Goal: Task Accomplishment & Management: Use online tool/utility

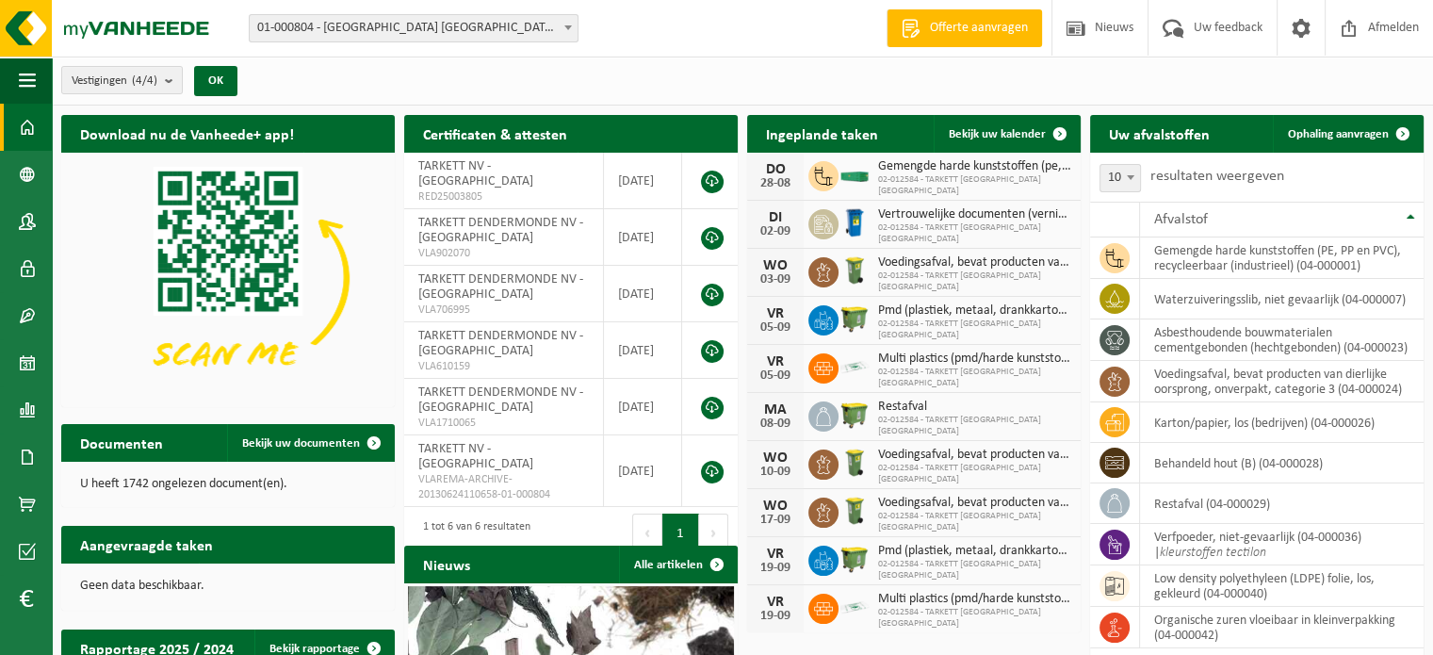
click at [422, 26] on span "01-000804 - [GEOGRAPHIC_DATA] [GEOGRAPHIC_DATA] - [GEOGRAPHIC_DATA]" at bounding box center [414, 28] width 328 height 26
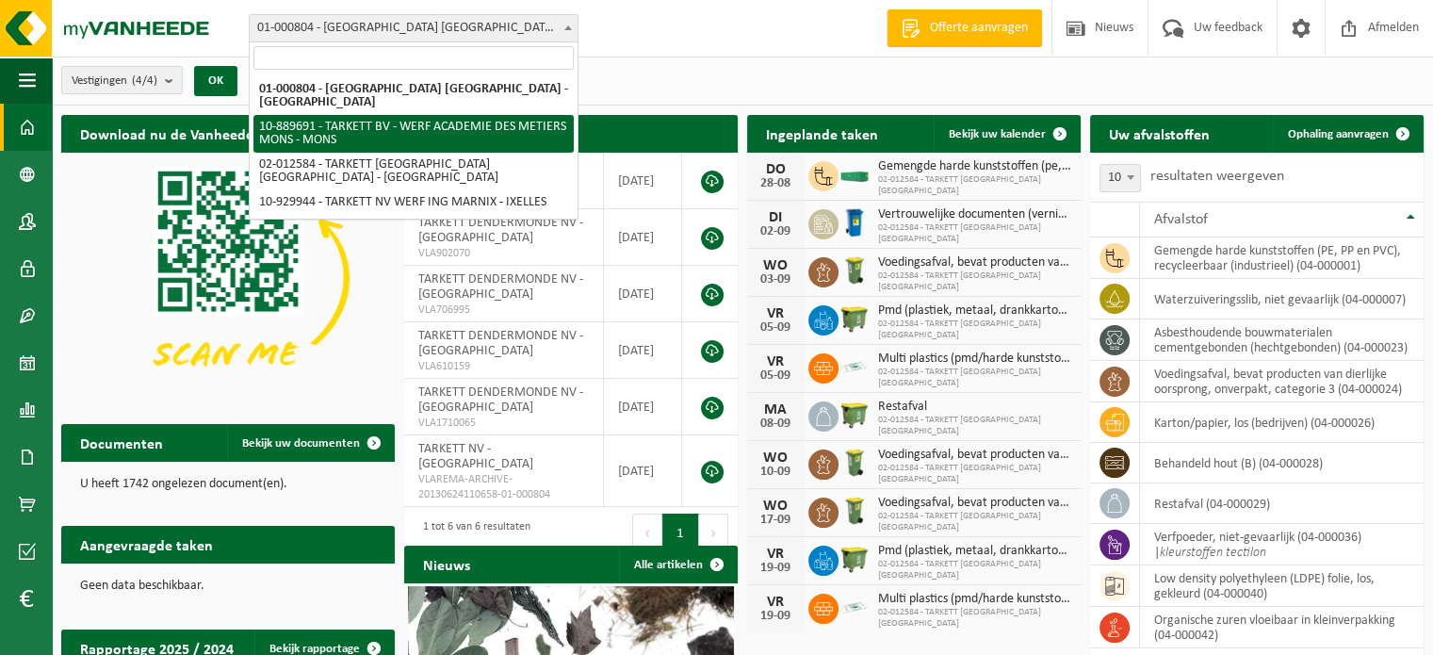
select select "114065"
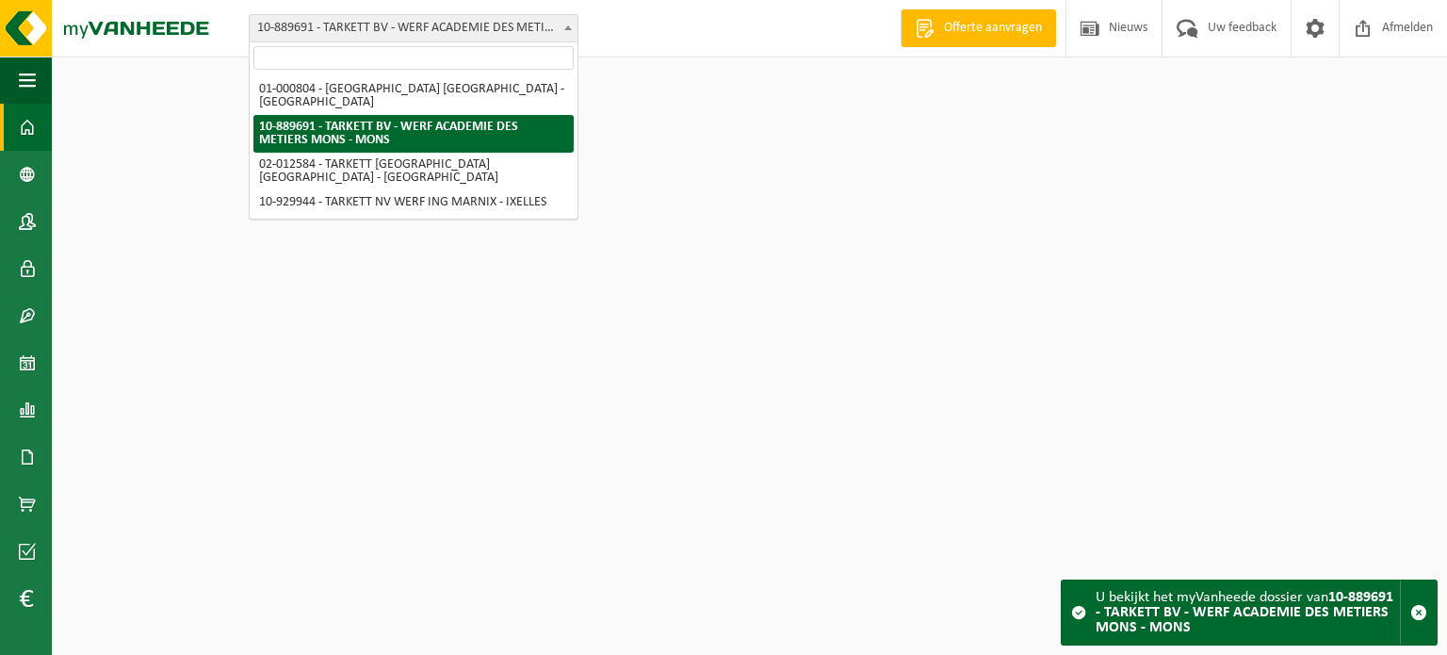
click at [401, 41] on span "10-889691 - TARKETT BV - WERF ACADEMIE DES METIERS MONS - MONS" at bounding box center [414, 28] width 330 height 28
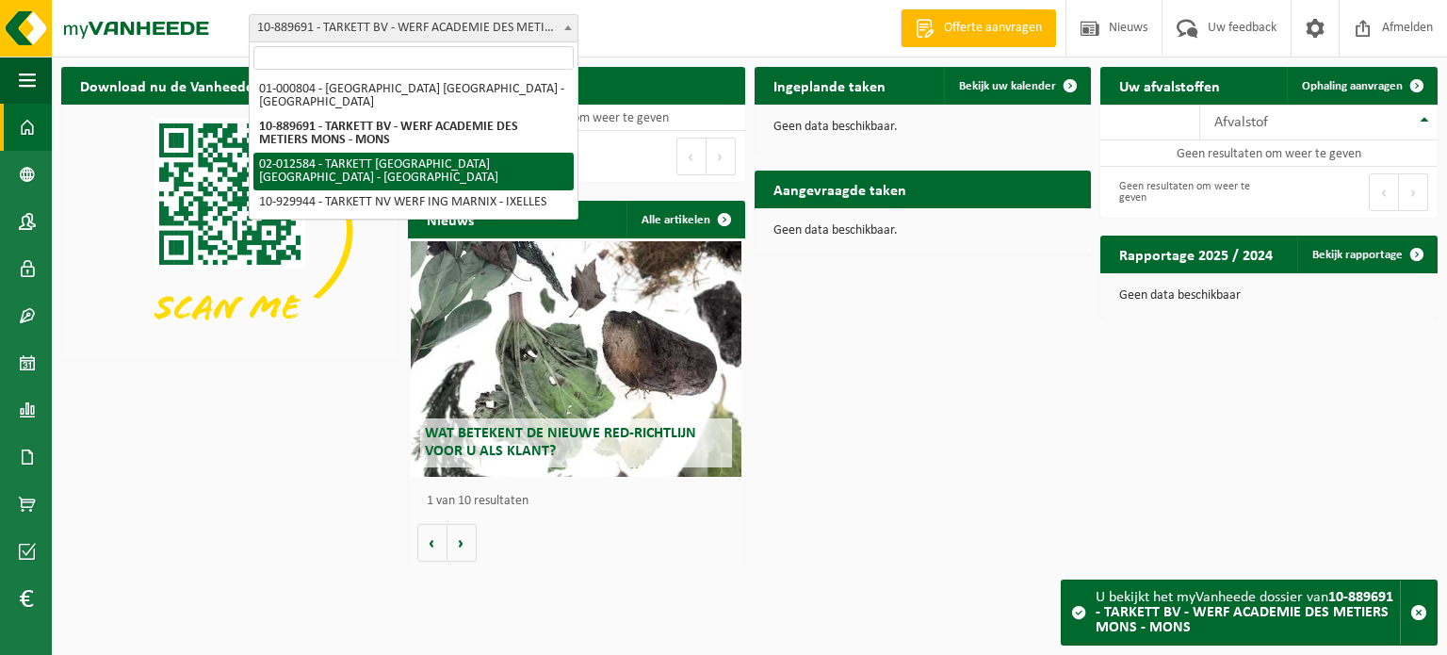
select select "2436"
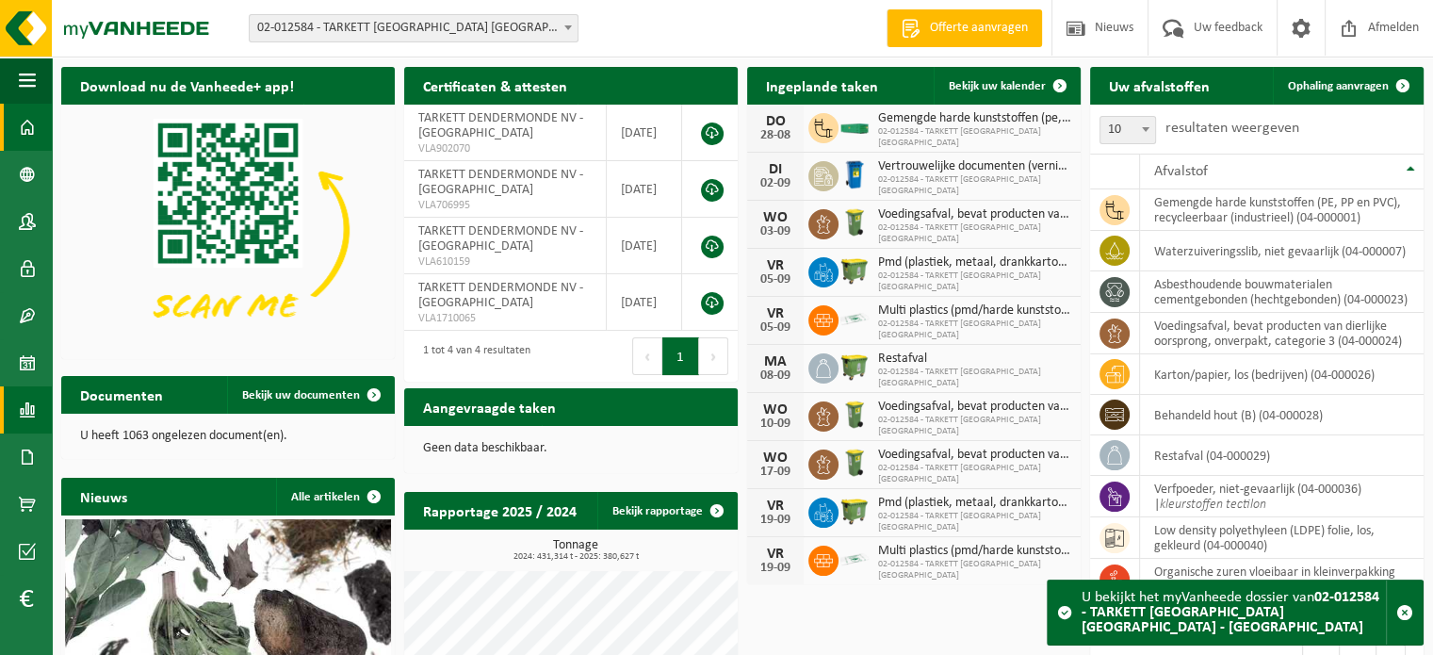
click at [35, 414] on span at bounding box center [27, 409] width 17 height 47
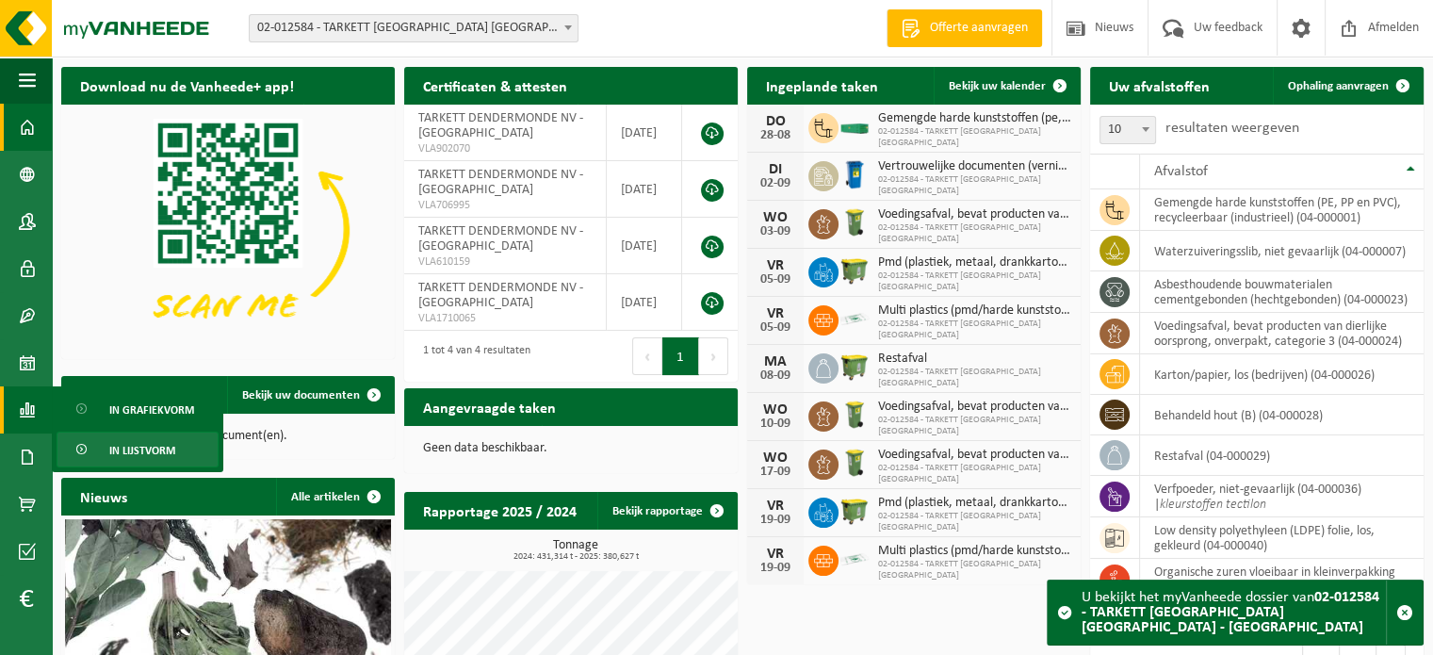
click at [105, 446] on link "In lijstvorm" at bounding box center [138, 449] width 162 height 36
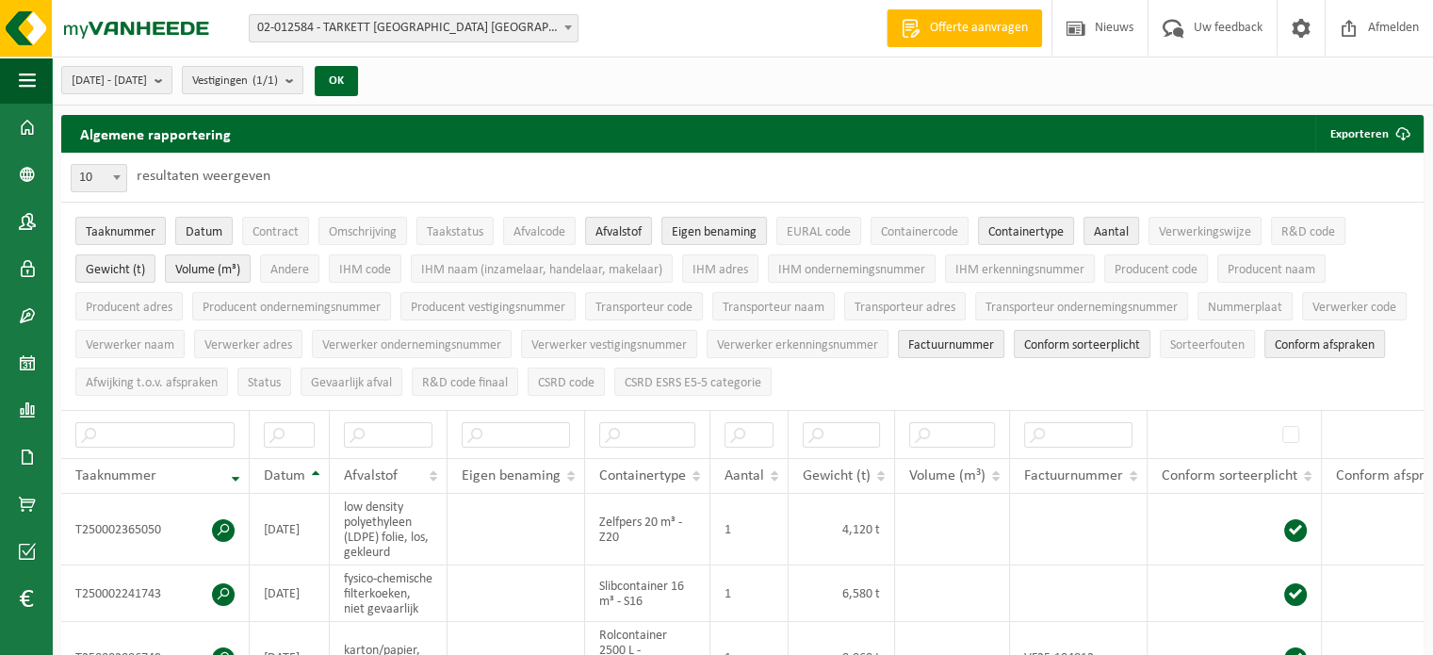
drag, startPoint x: 215, startPoint y: 234, endPoint x: 68, endPoint y: 232, distance: 147.0
click at [68, 232] on ul "Taaknummer Datum Contract Omschrijving Taakstatus Afvalcode Afvalstof Eigen ben…" at bounding box center [742, 306] width 1362 height 207
drag, startPoint x: 93, startPoint y: 235, endPoint x: 207, endPoint y: 224, distance: 114.4
click at [207, 224] on ul "Taaknummer Datum Contract Omschrijving Taakstatus Afvalcode Afvalstof Eigen ben…" at bounding box center [742, 306] width 1362 height 207
click at [693, 227] on span "Eigen benaming" at bounding box center [714, 232] width 85 height 14
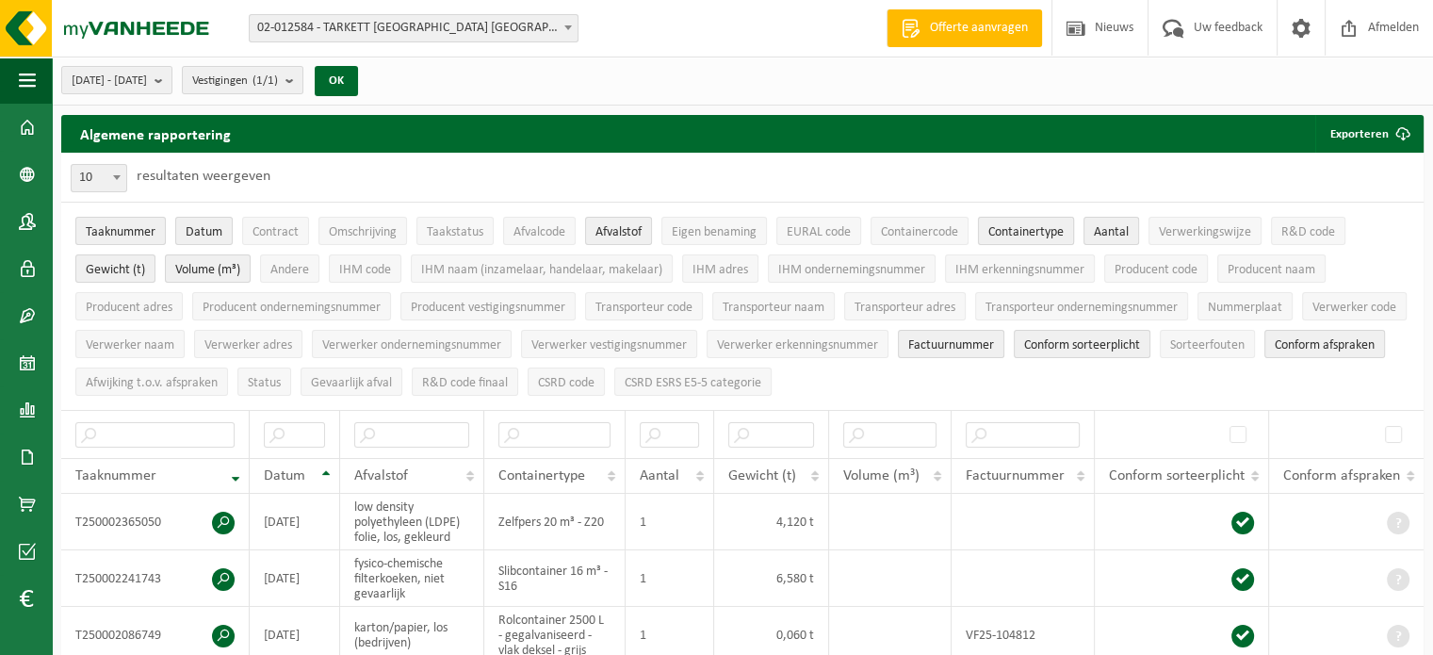
click at [1014, 227] on span "Containertype" at bounding box center [1025, 232] width 75 height 14
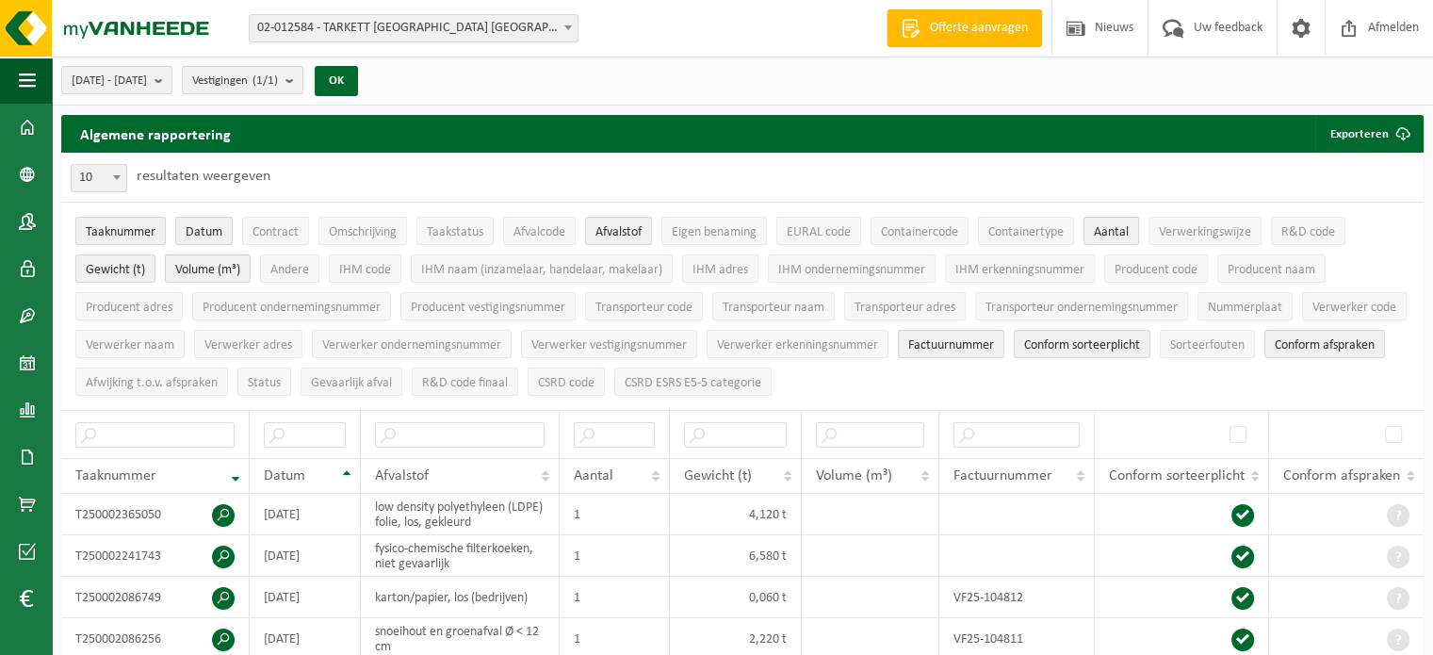
click at [1134, 232] on button "Aantal" at bounding box center [1111, 231] width 56 height 28
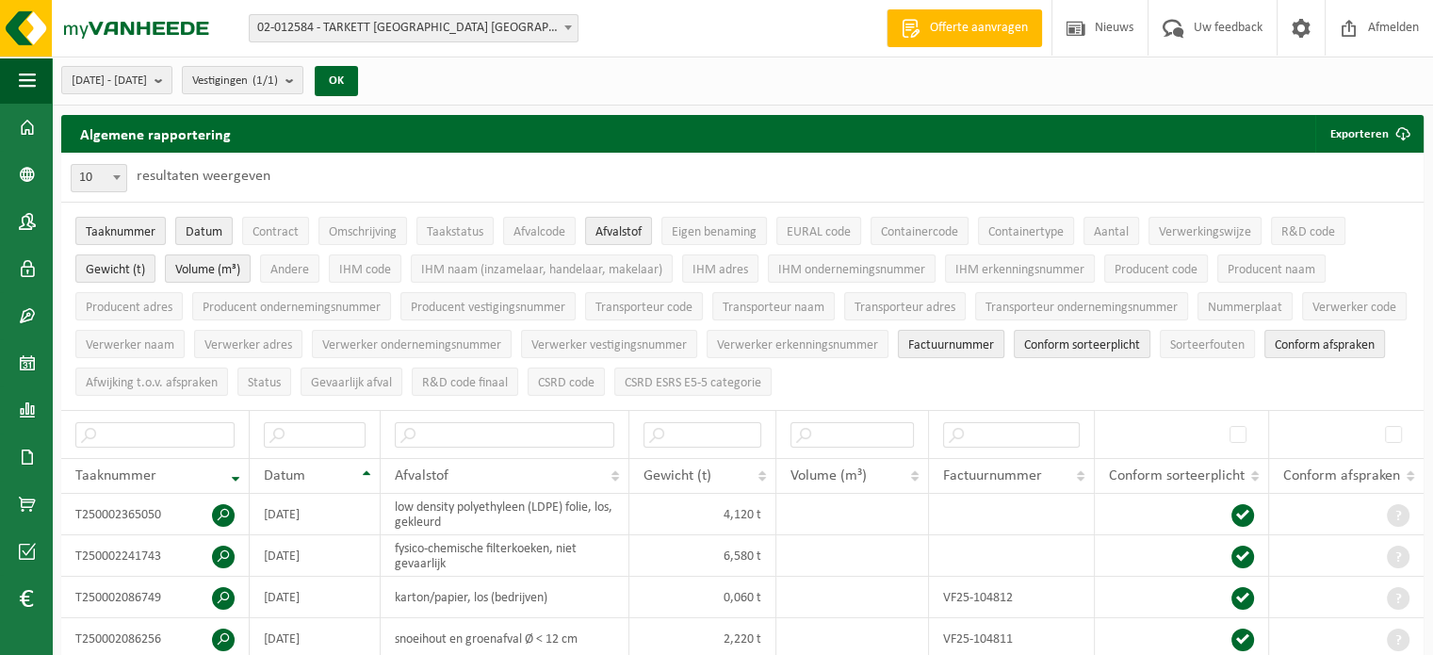
click at [994, 338] on span "Factuurnummer" at bounding box center [951, 345] width 86 height 14
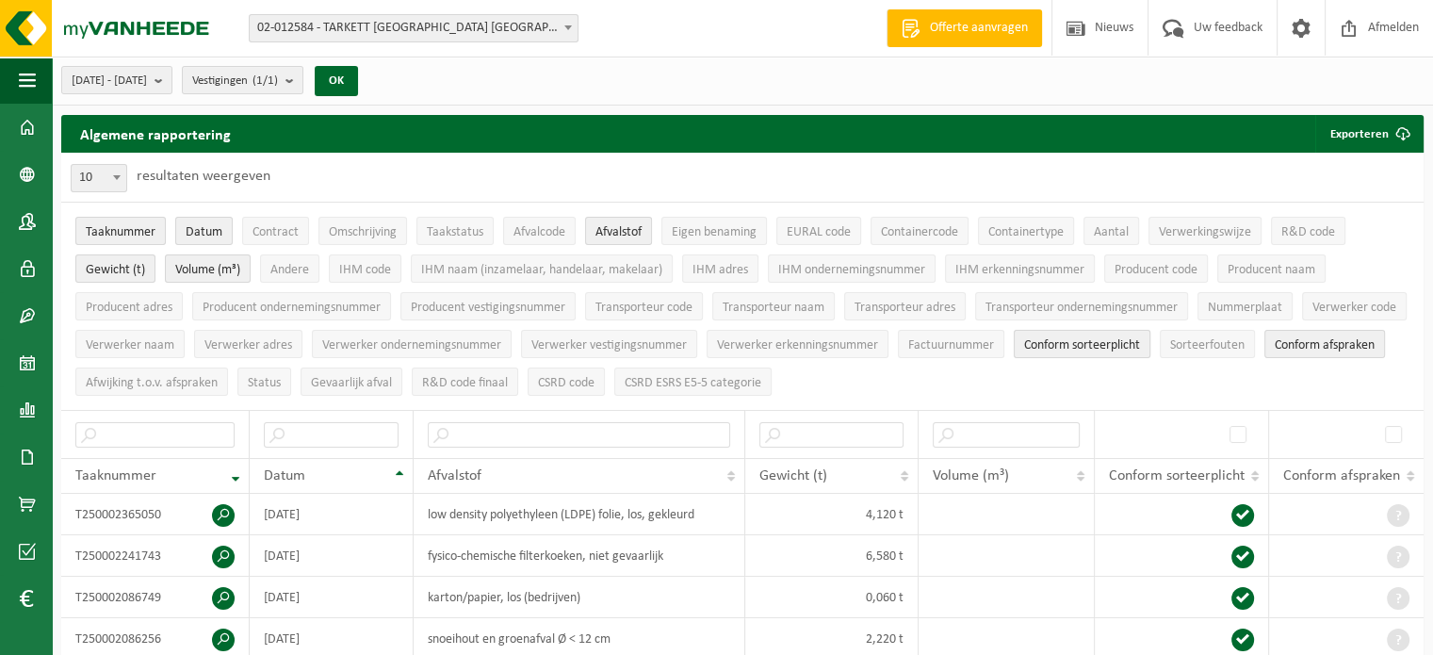
click at [1150, 332] on button "Conform sorteerplicht" at bounding box center [1082, 344] width 137 height 28
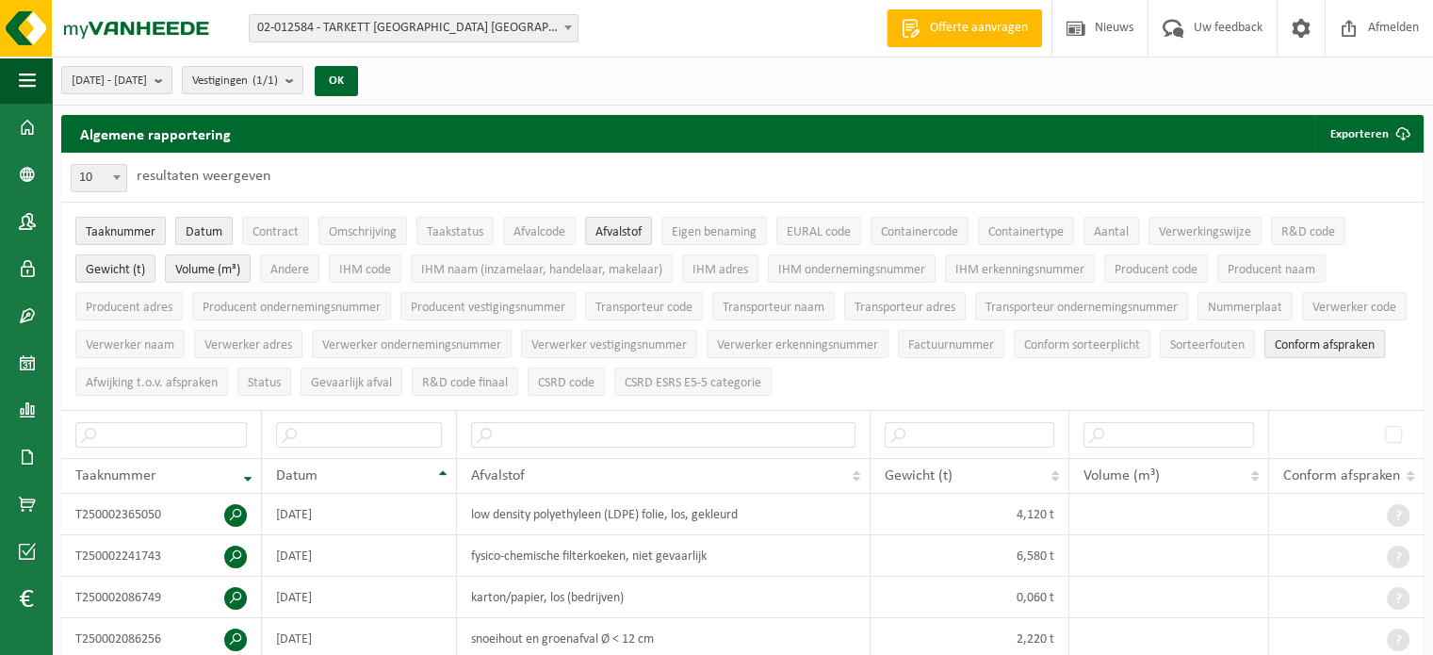
click at [1264, 358] on button "Conform afspraken" at bounding box center [1324, 344] width 121 height 28
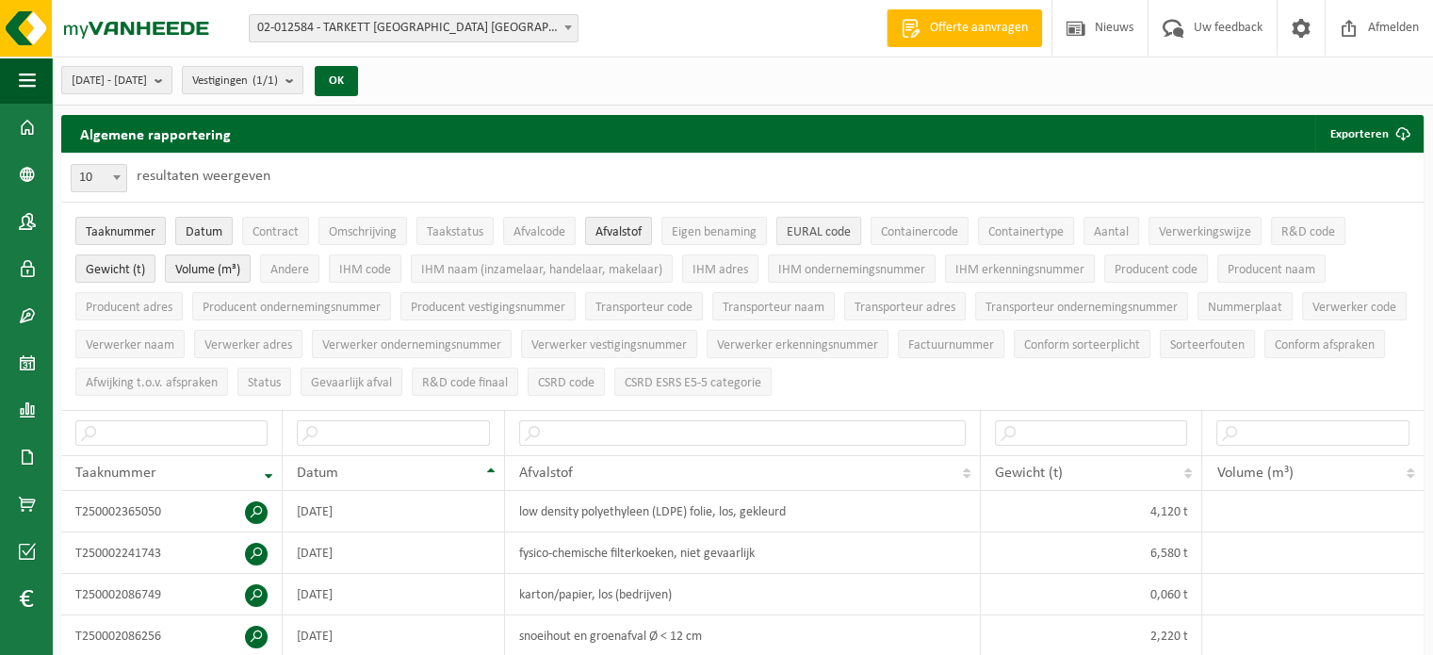
click at [795, 232] on span "EURAL code" at bounding box center [819, 232] width 64 height 14
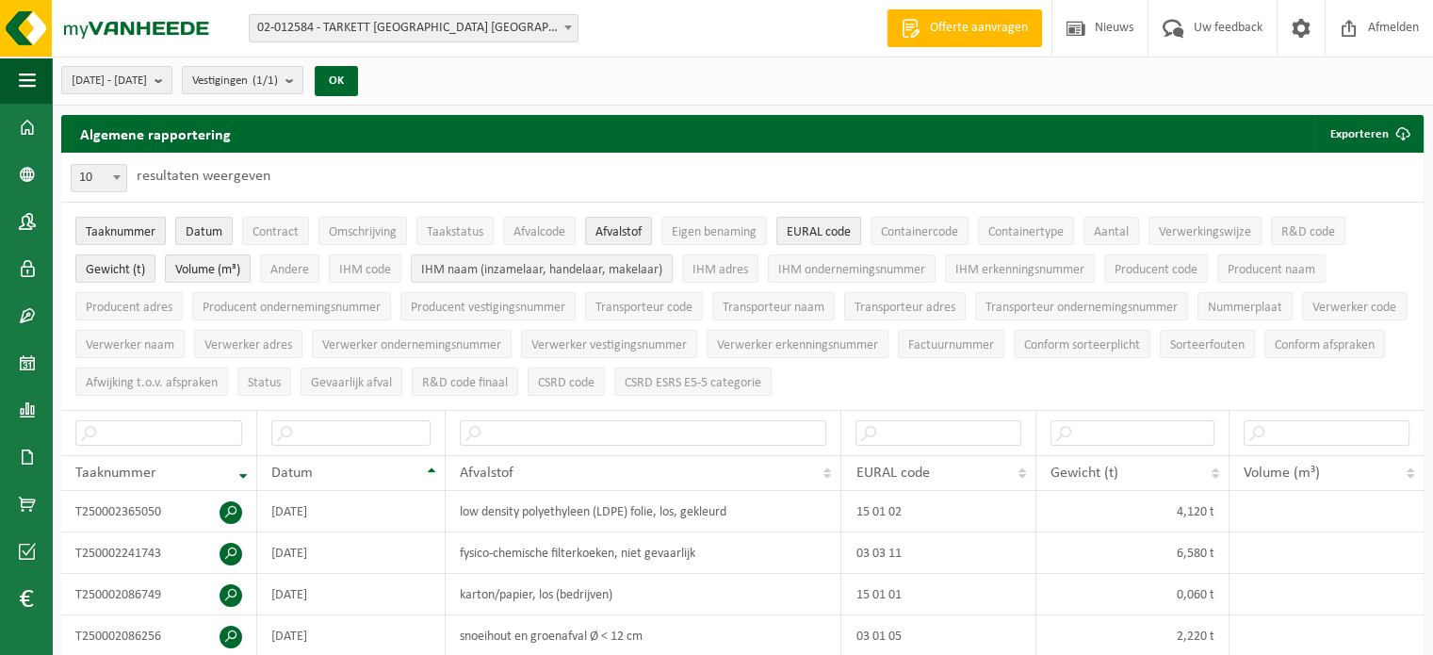
click at [614, 268] on span "IHM naam (inzamelaar, handelaar, makelaar)" at bounding box center [541, 270] width 241 height 14
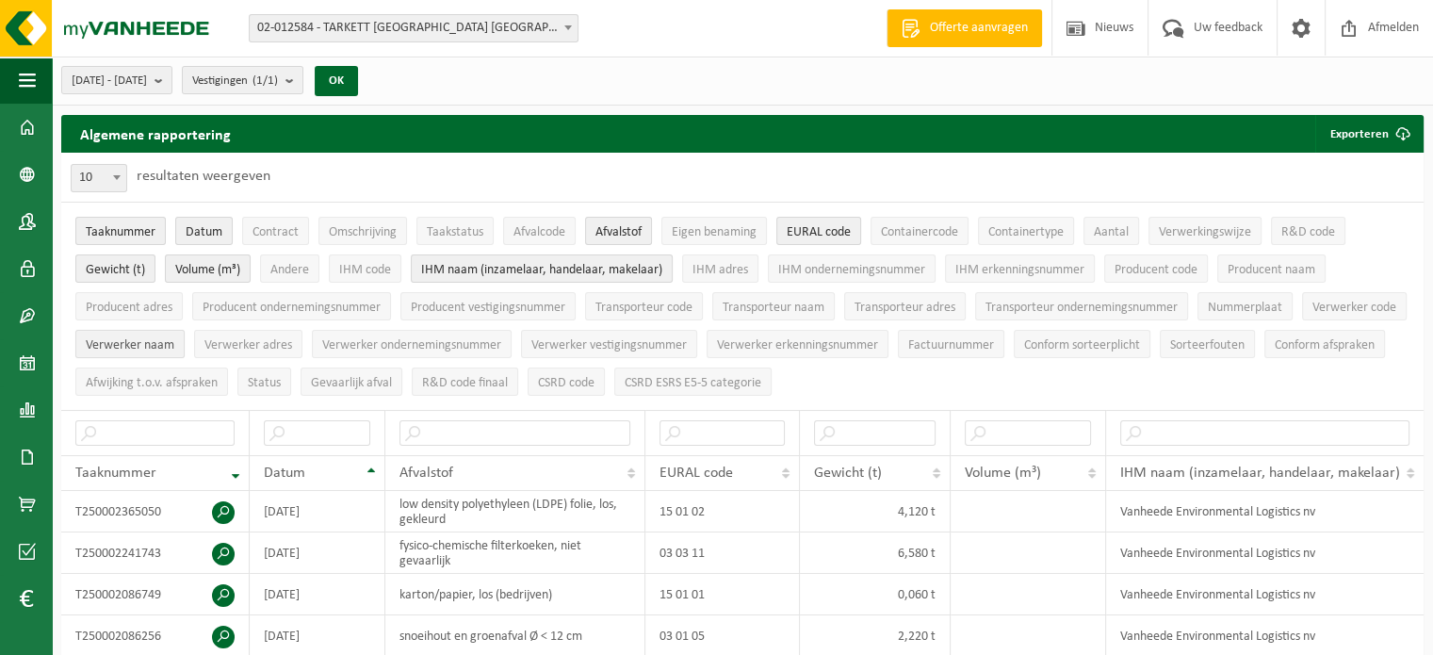
click at [174, 346] on span "Verwerker naam" at bounding box center [130, 345] width 89 height 14
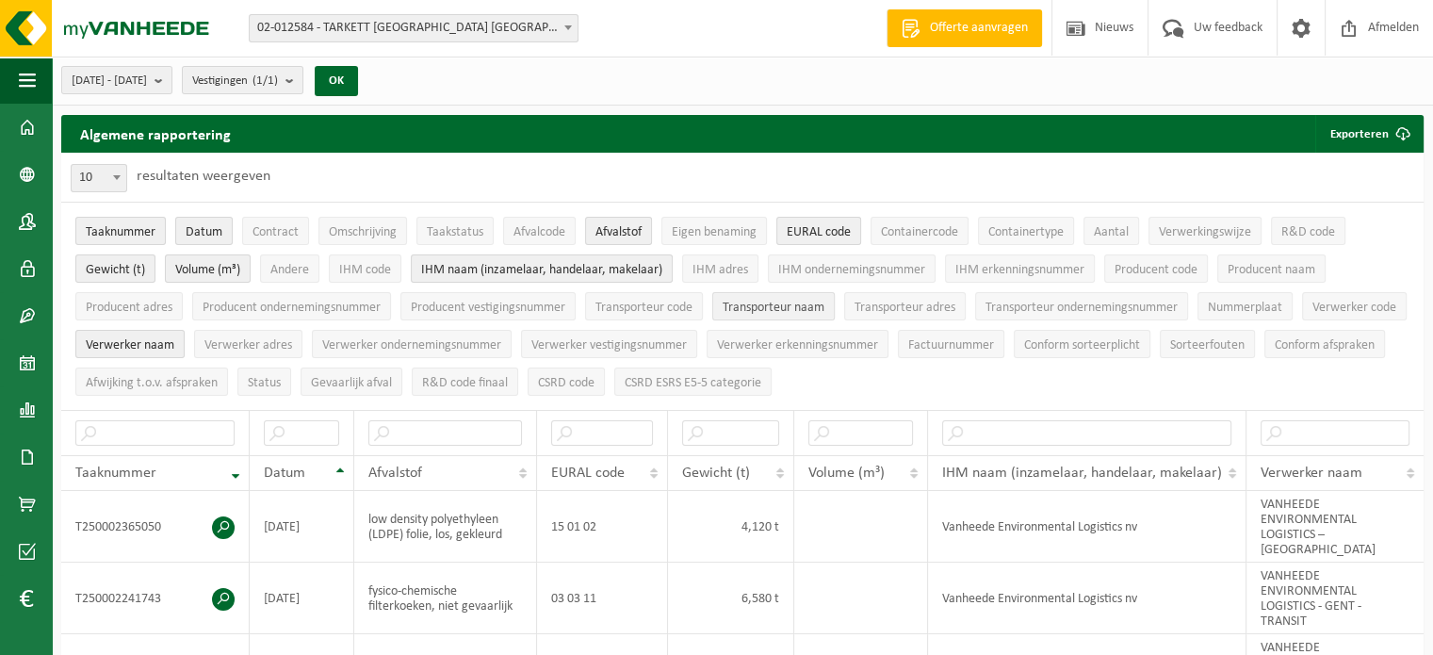
click at [788, 306] on span "Transporteur naam" at bounding box center [773, 307] width 102 height 14
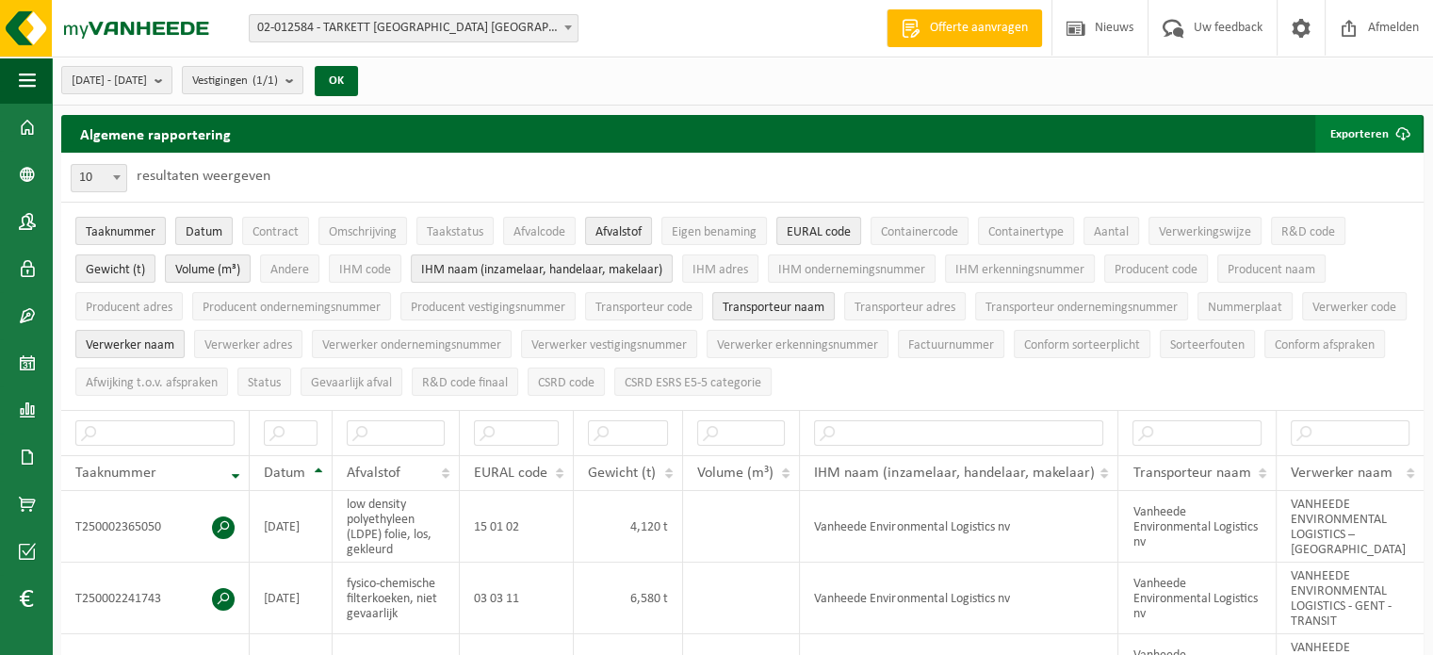
click at [1350, 125] on button "Exporteren" at bounding box center [1368, 134] width 106 height 38
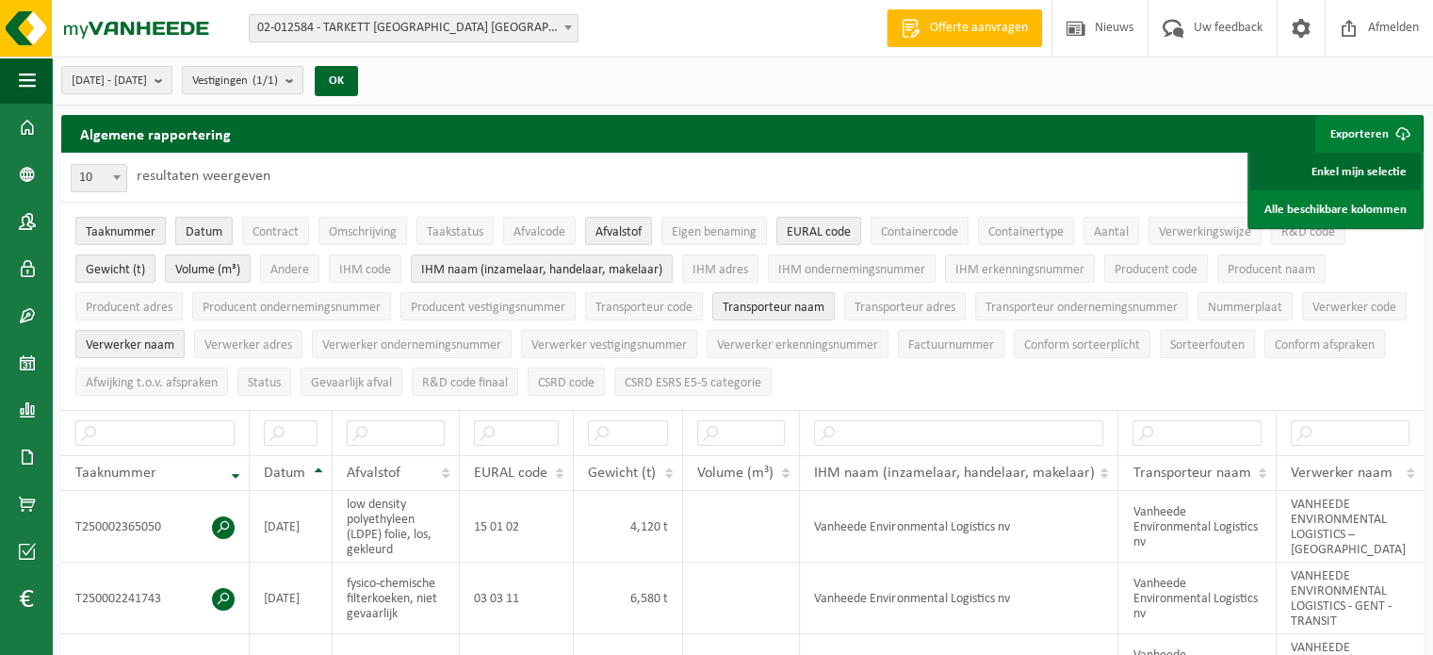
click at [1325, 170] on link "Enkel mijn selectie" at bounding box center [1335, 172] width 170 height 38
